Goal: Information Seeking & Learning: Understand process/instructions

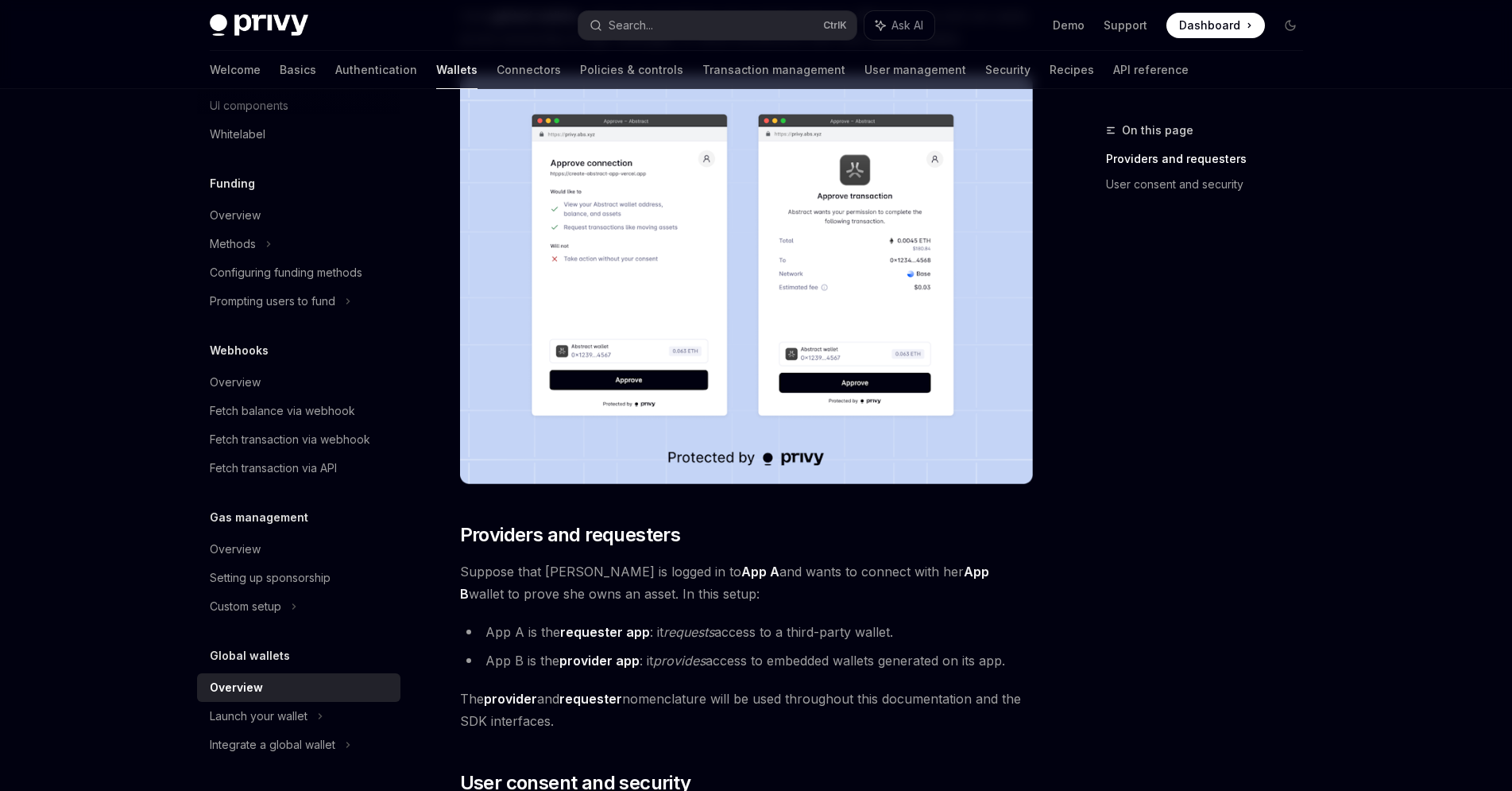
scroll to position [200, 0]
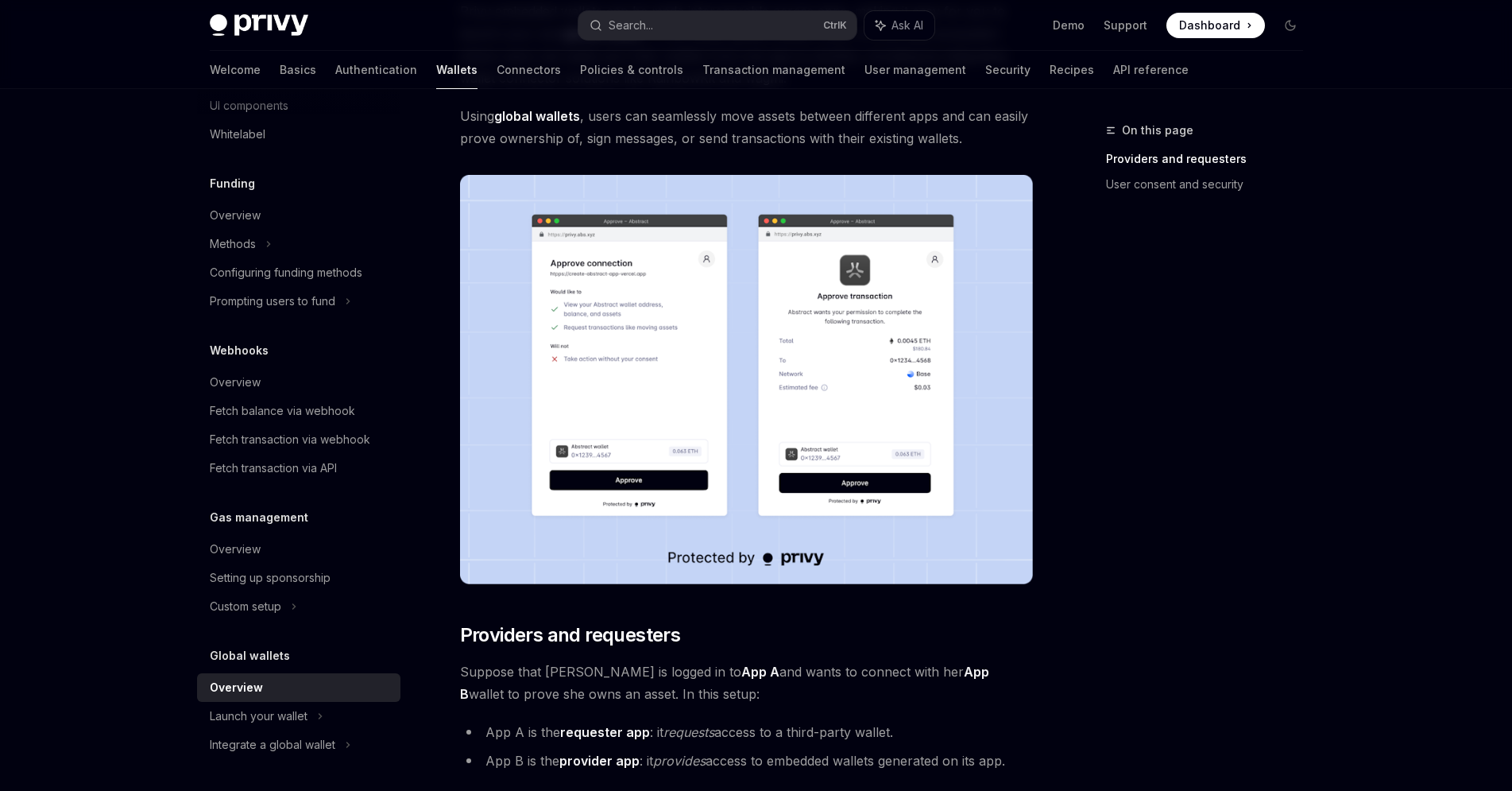
click at [683, 386] on img at bounding box center [746, 380] width 573 height 410
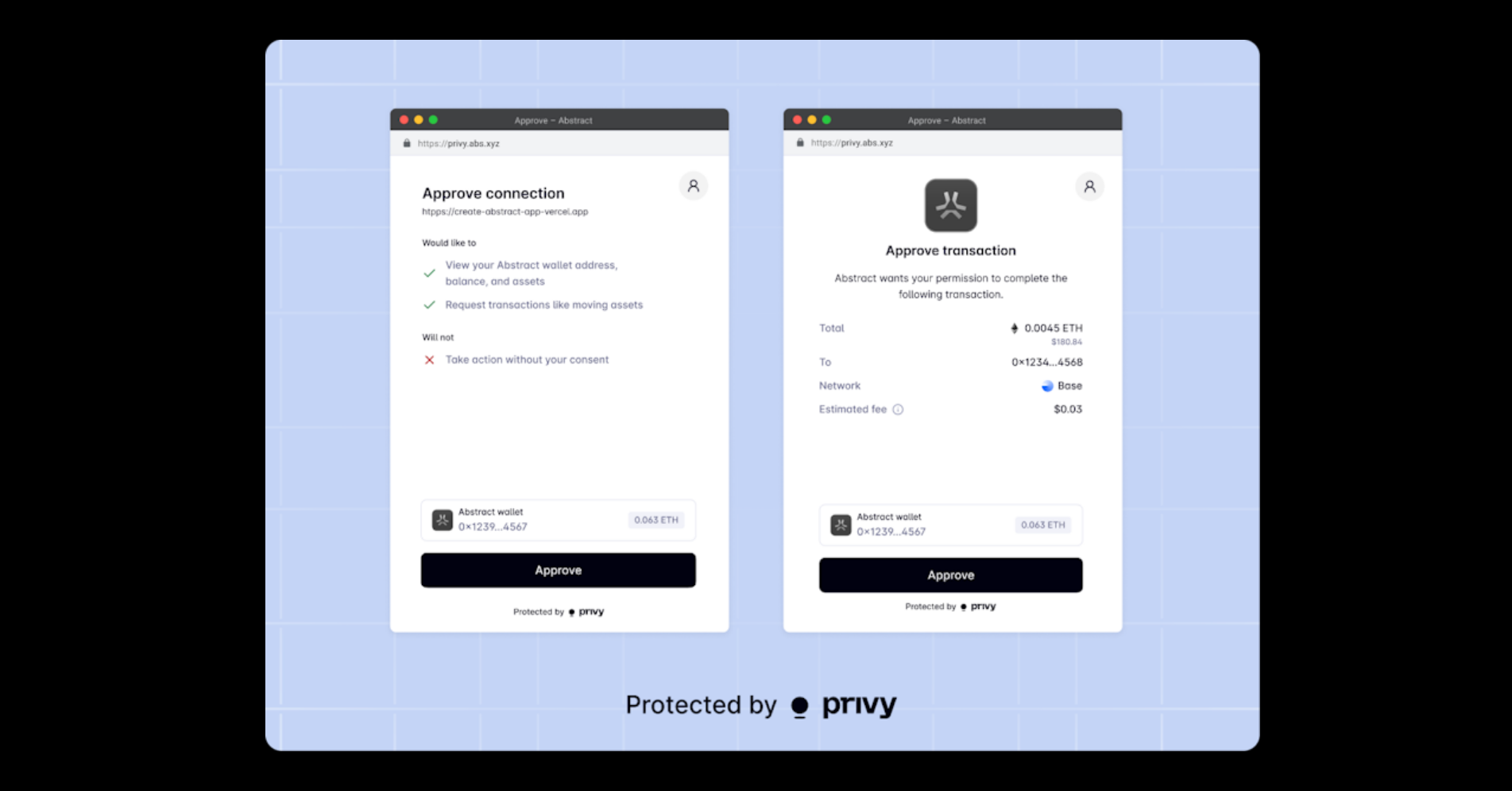
scroll to position [575, 0]
click at [683, 387] on img at bounding box center [763, 395] width 996 height 711
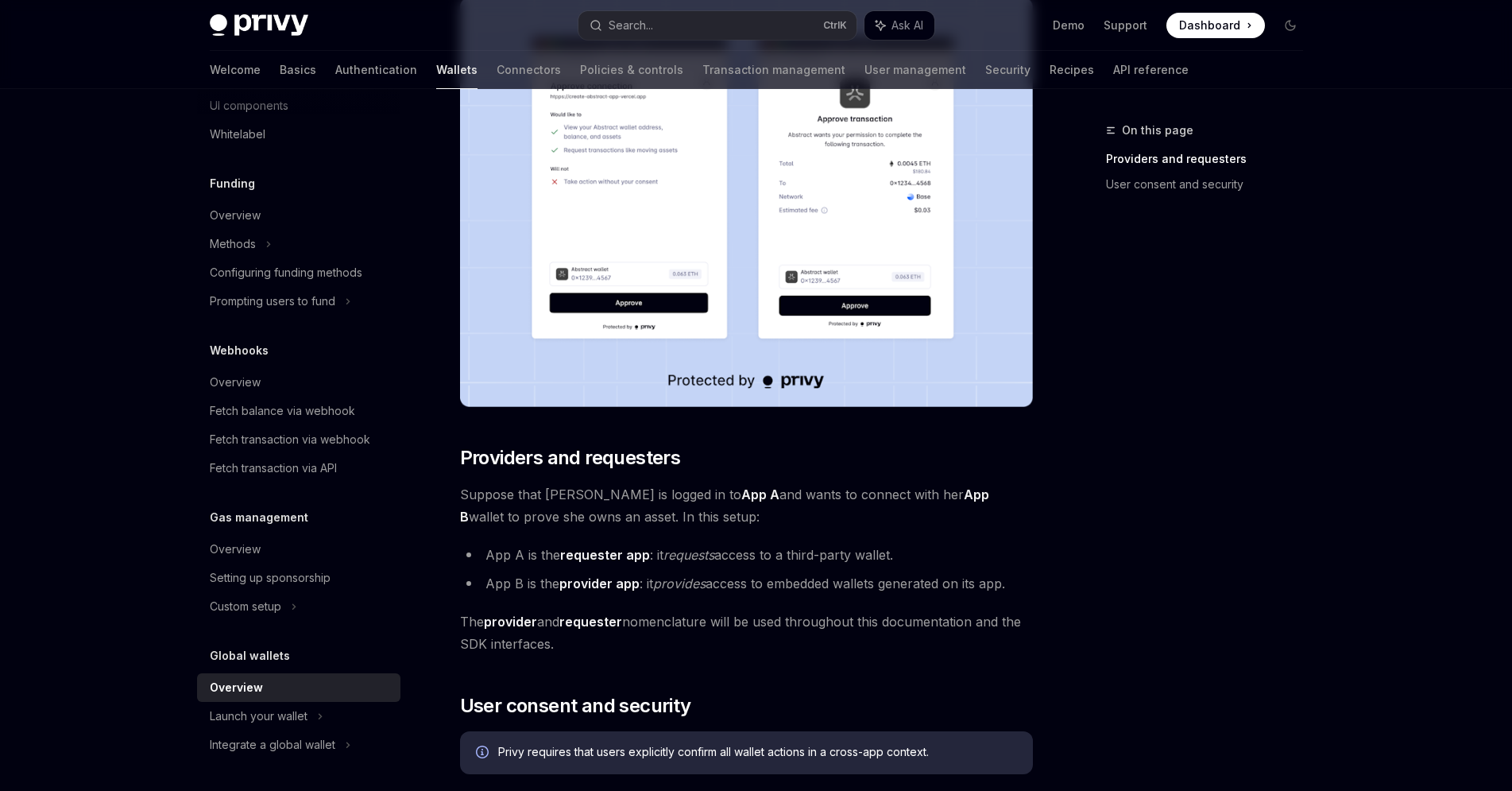
scroll to position [401, 0]
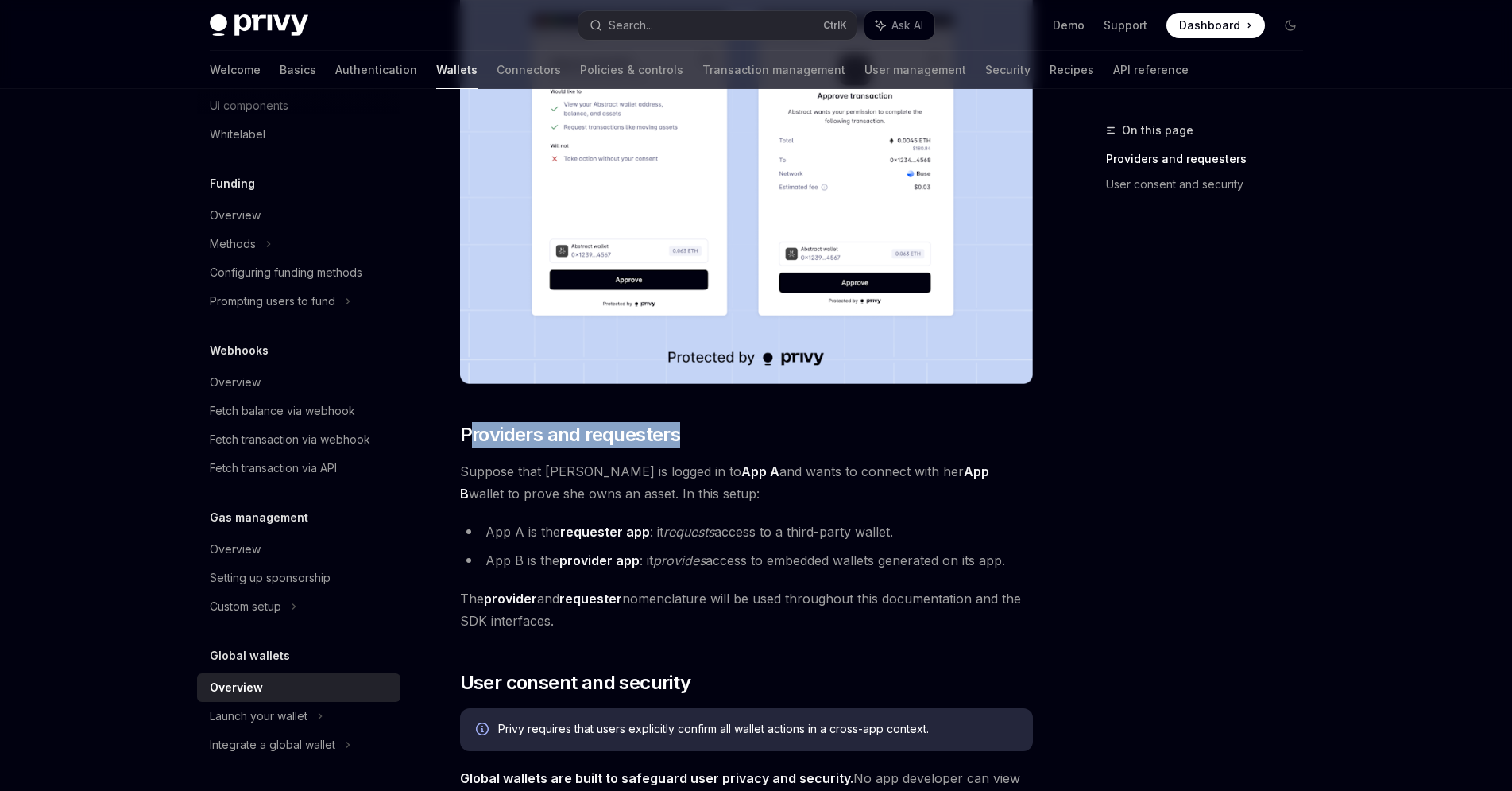
drag, startPoint x: 688, startPoint y: 444, endPoint x: 458, endPoint y: 324, distance: 259.4
click at [466, 418] on div "Privy embedded wallets can be made interoperable across apps, making it easy fo…" at bounding box center [746, 588] width 573 height 1577
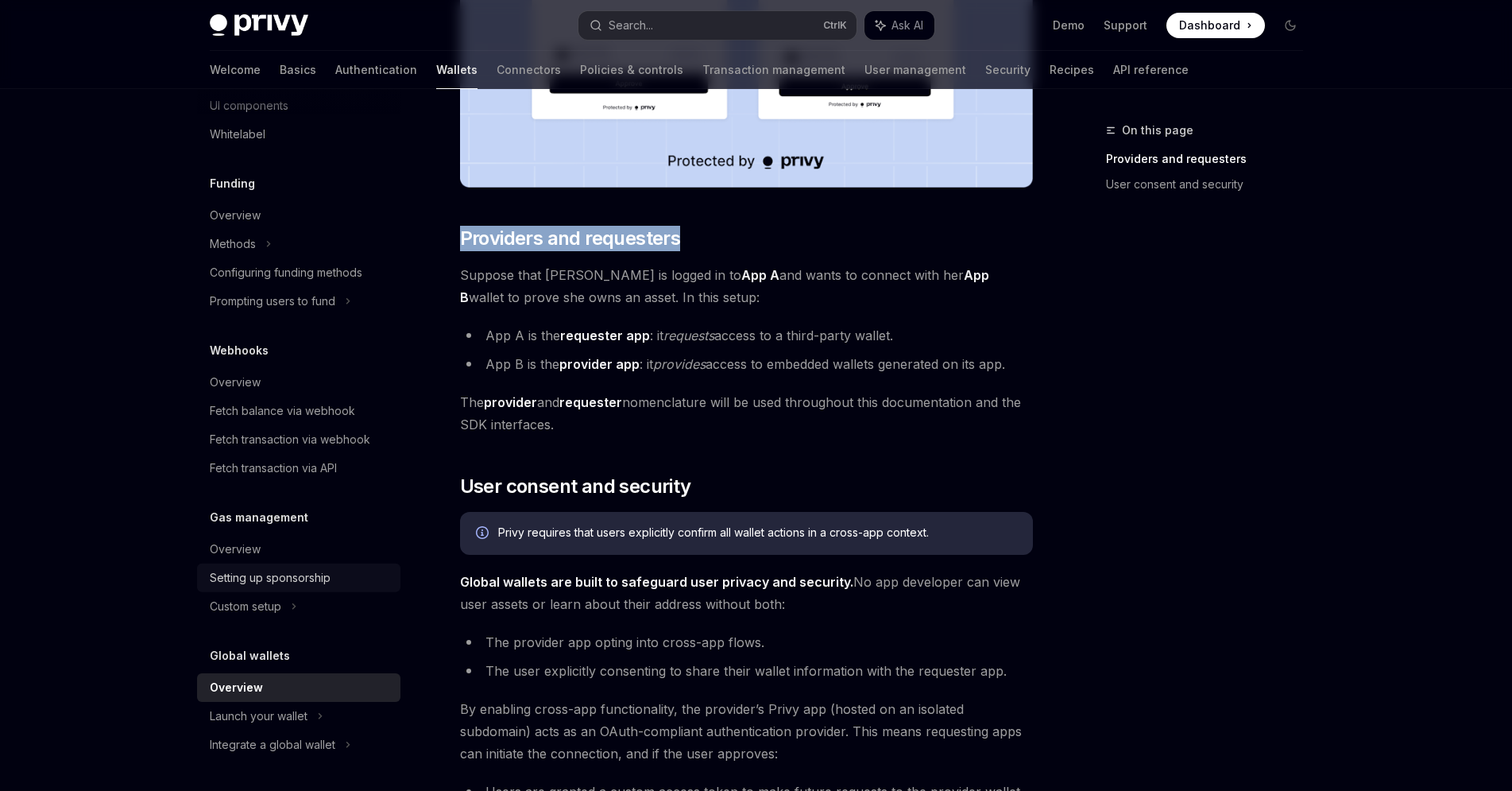
scroll to position [601, 0]
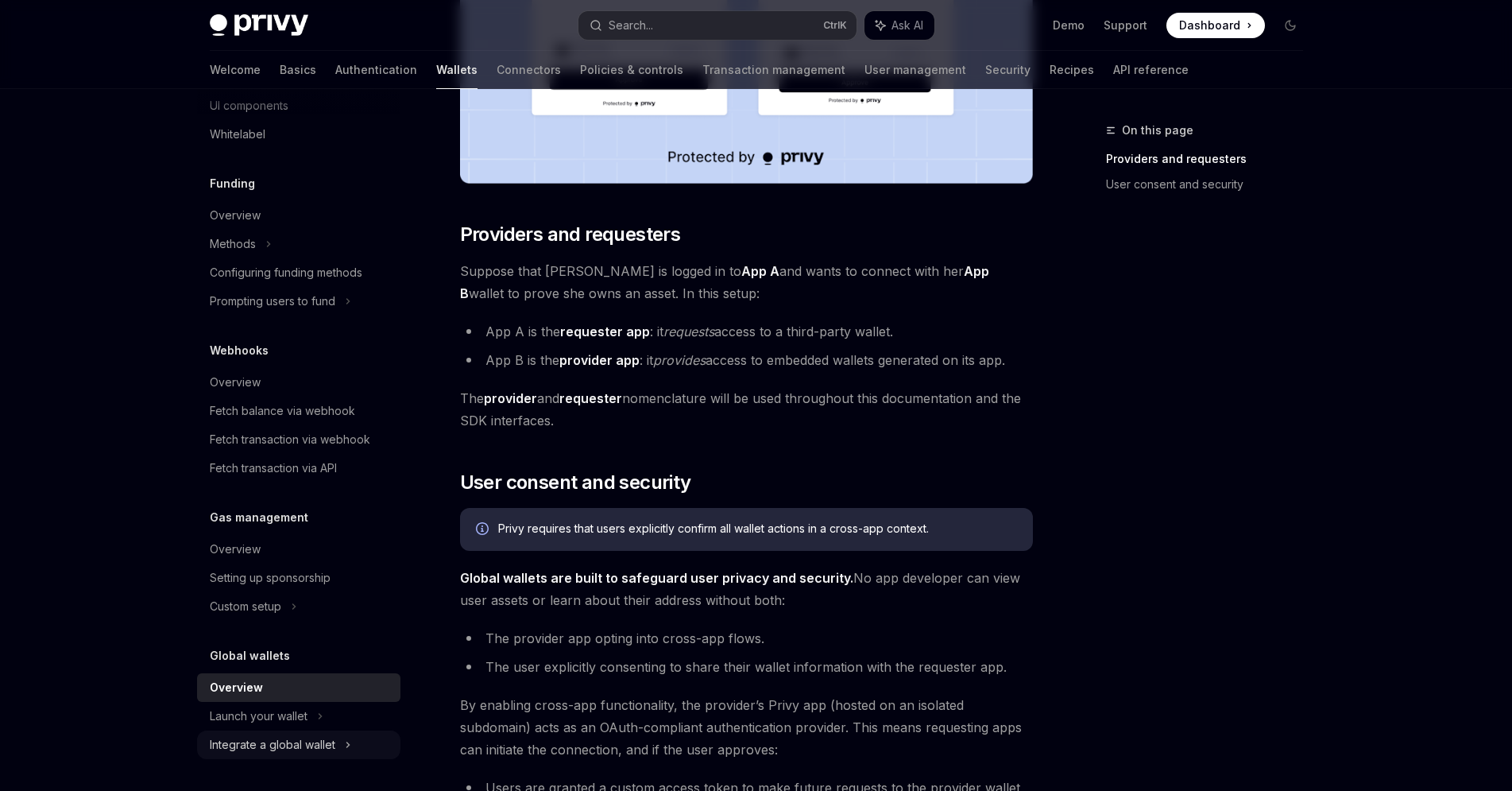
click at [307, 754] on div "Integrate a global wallet" at bounding box center [299, 745] width 204 height 29
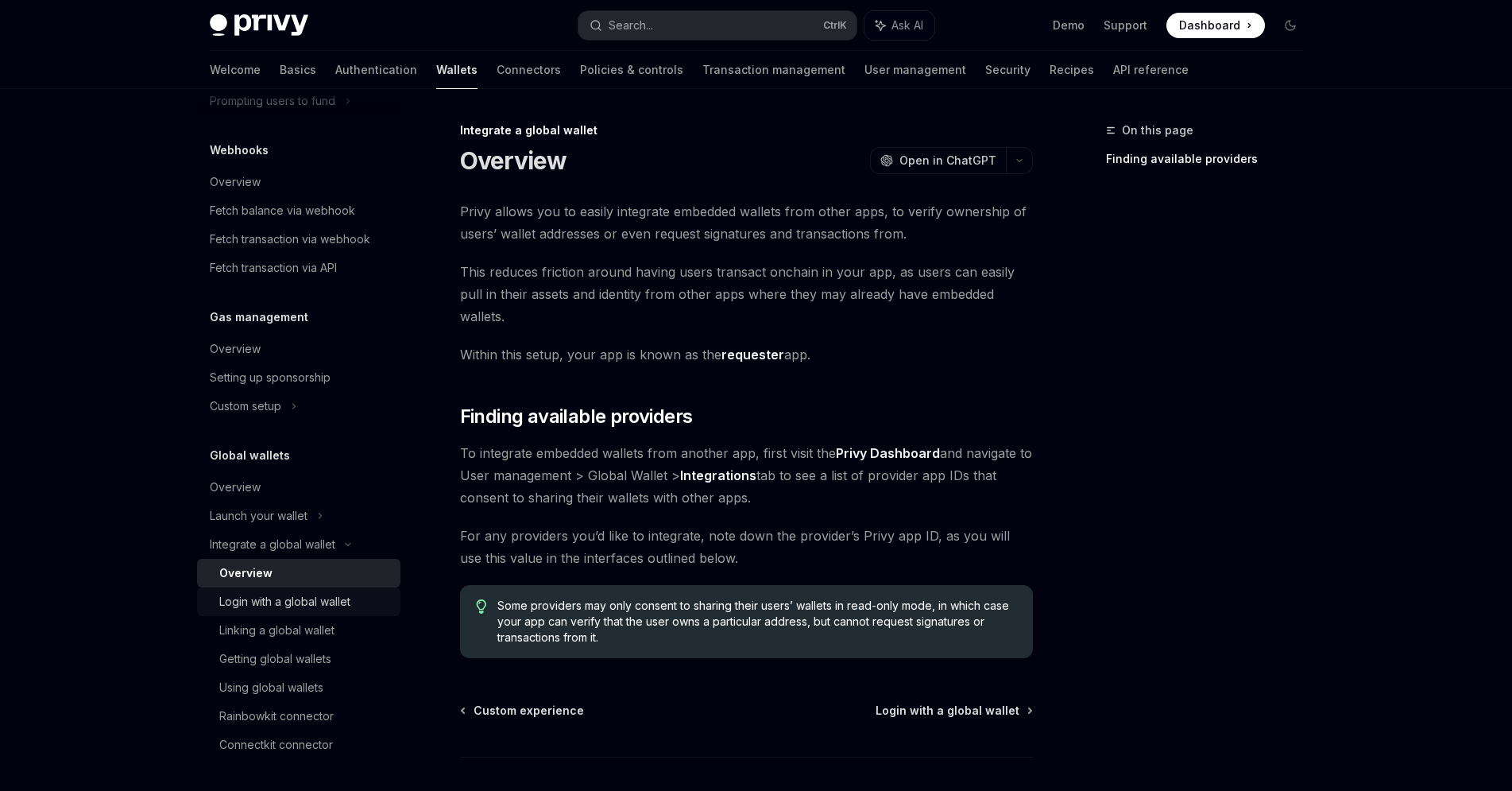
click at [316, 605] on div "Login with a global wallet" at bounding box center [285, 602] width 131 height 19
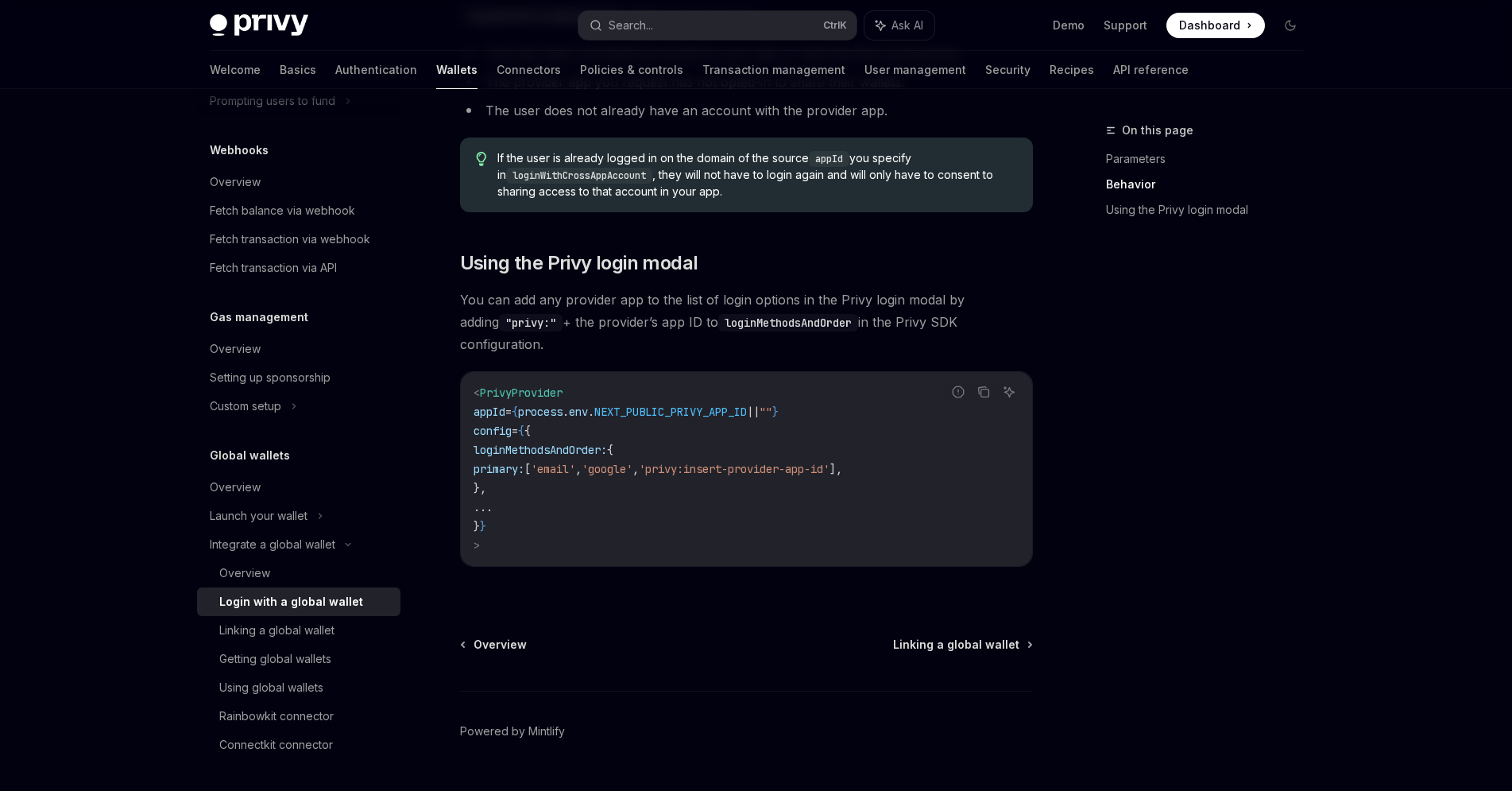
scroll to position [1024, 0]
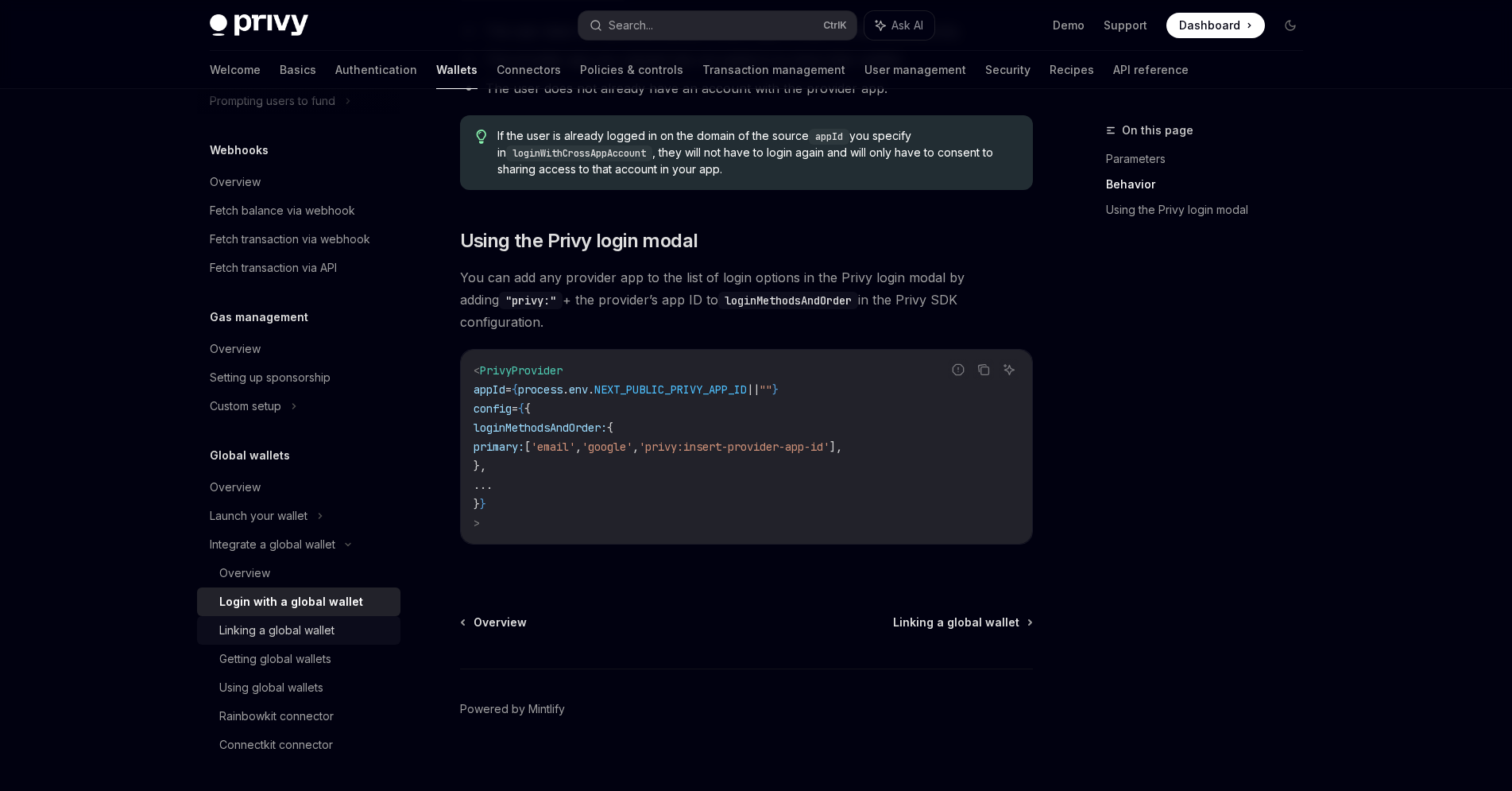
click at [334, 632] on div "Linking a global wallet" at bounding box center [276, 630] width 115 height 19
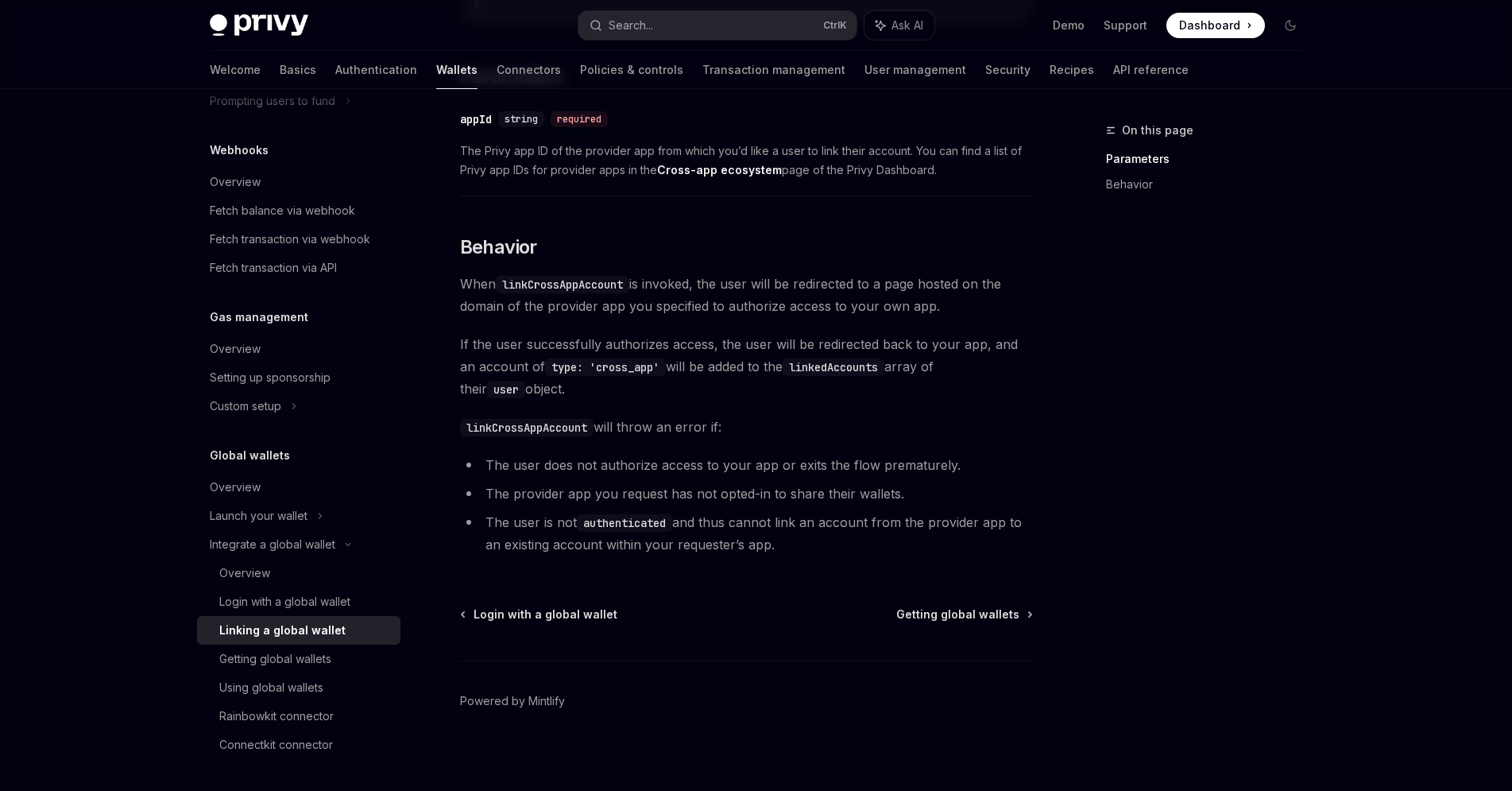
scroll to position [609, 0]
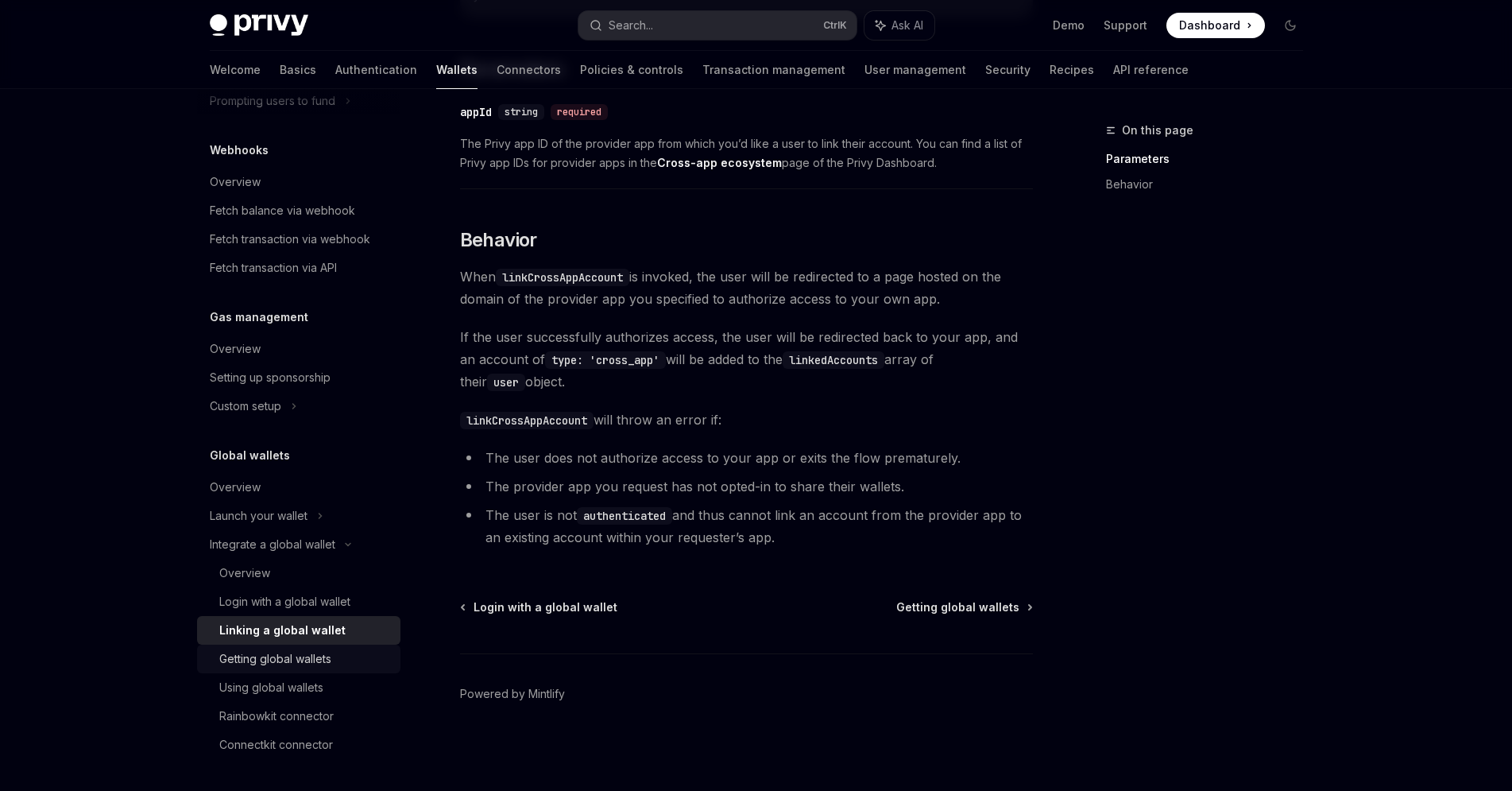
click at [317, 666] on div "Getting global wallets" at bounding box center [275, 659] width 112 height 19
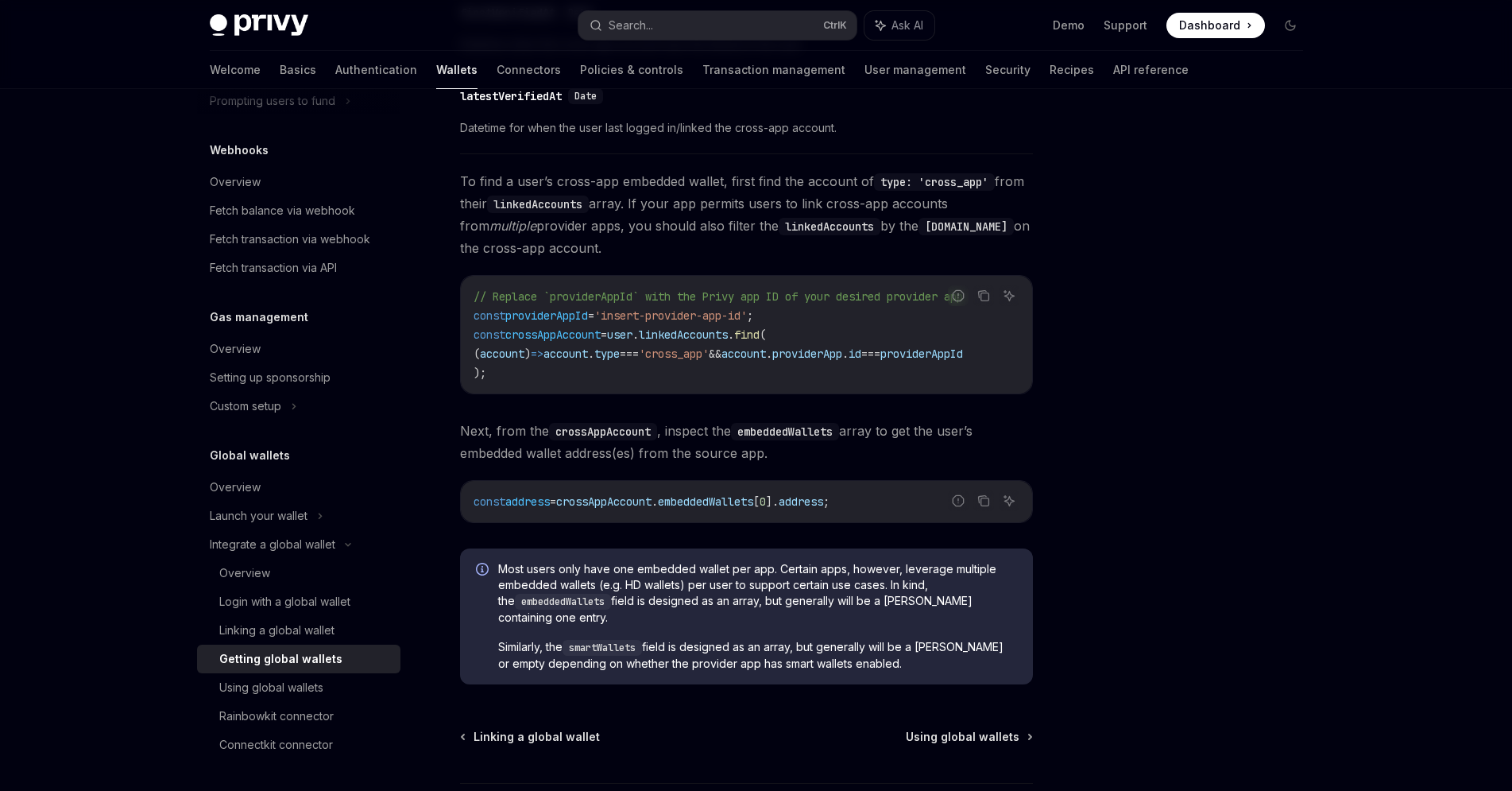
scroll to position [1002, 0]
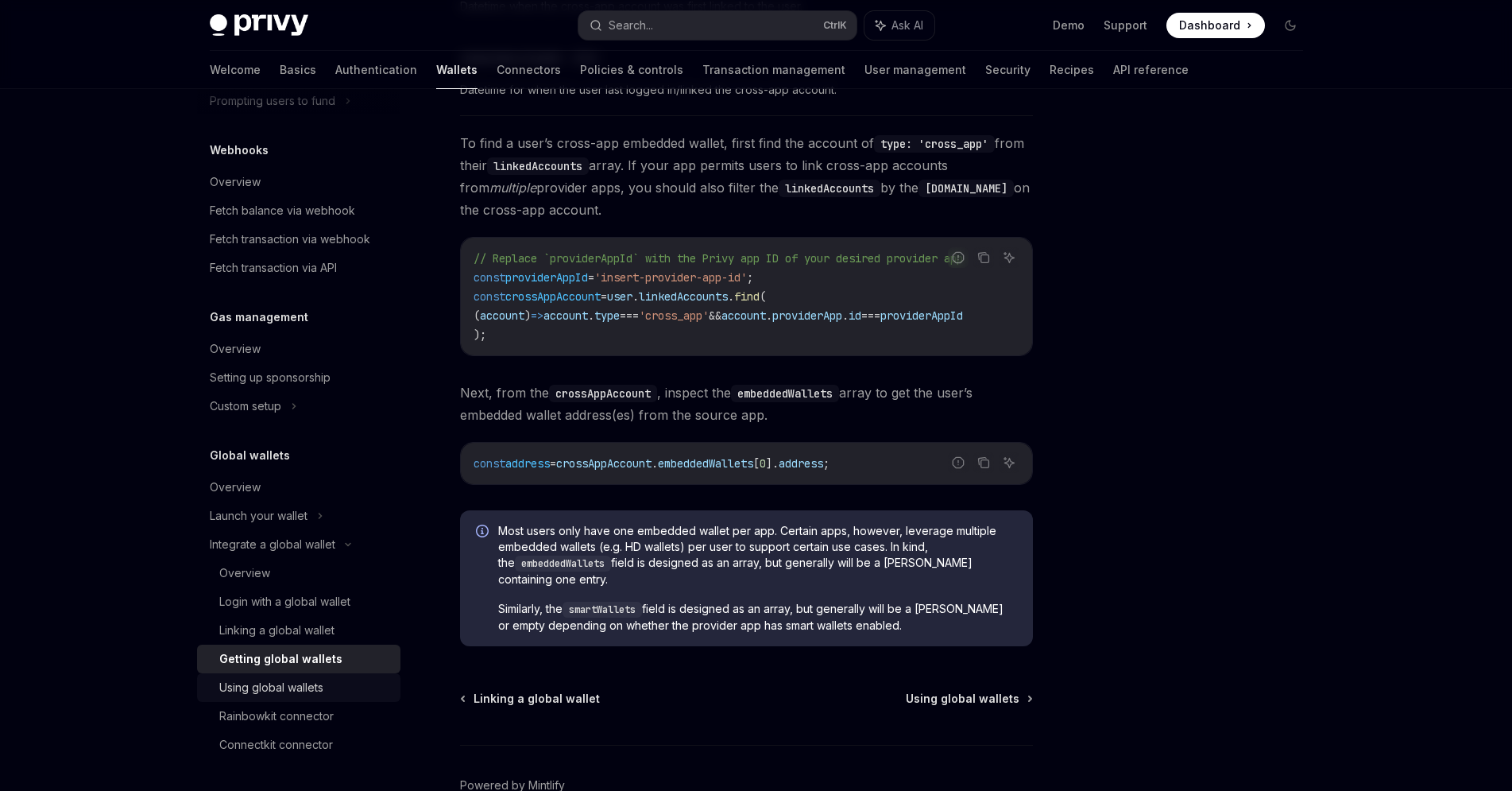
click at [325, 681] on div "Using global wallets" at bounding box center [305, 688] width 172 height 19
type textarea "*"
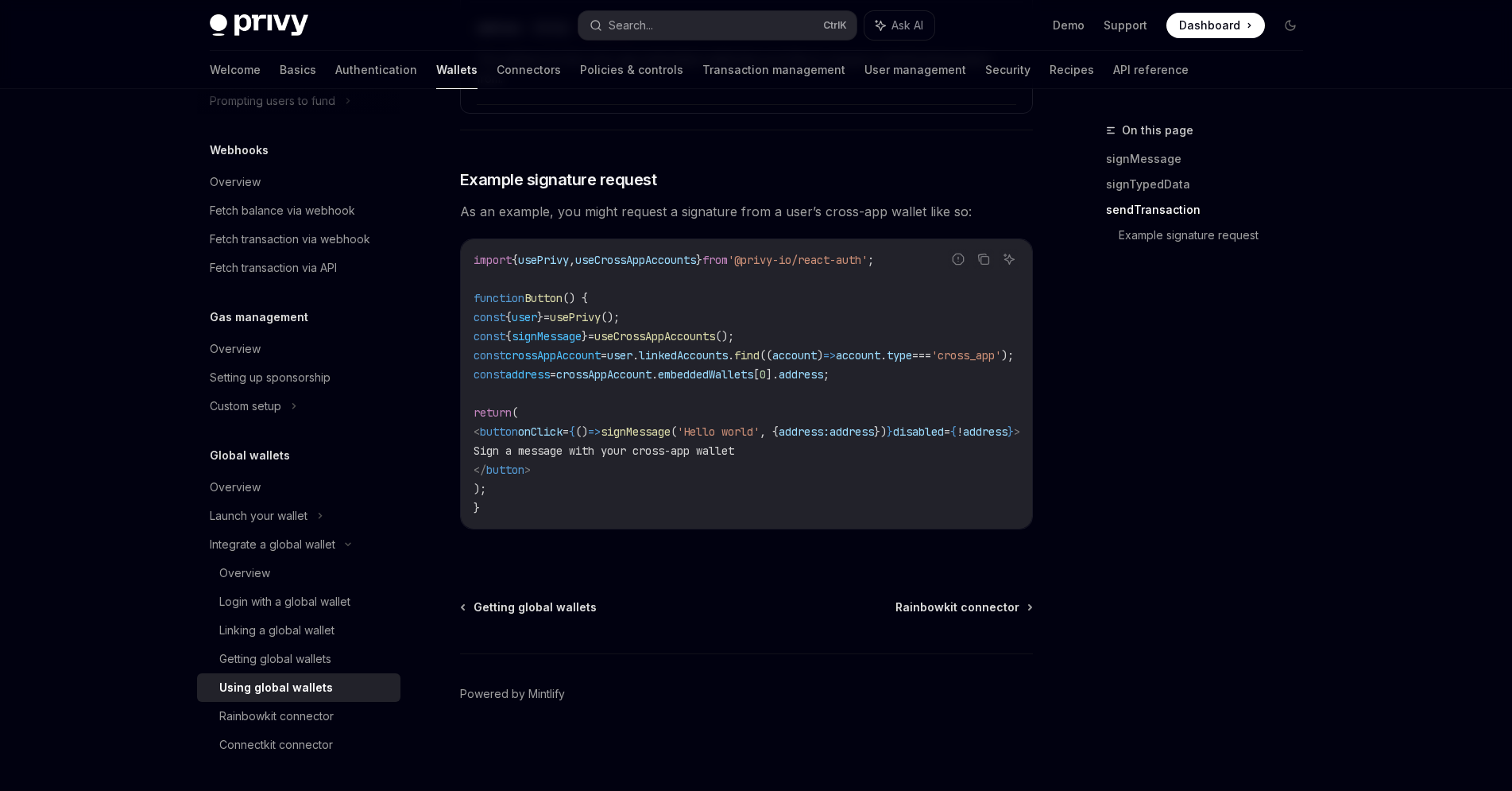
scroll to position [2671, 0]
